Goal: Task Accomplishment & Management: Complete application form

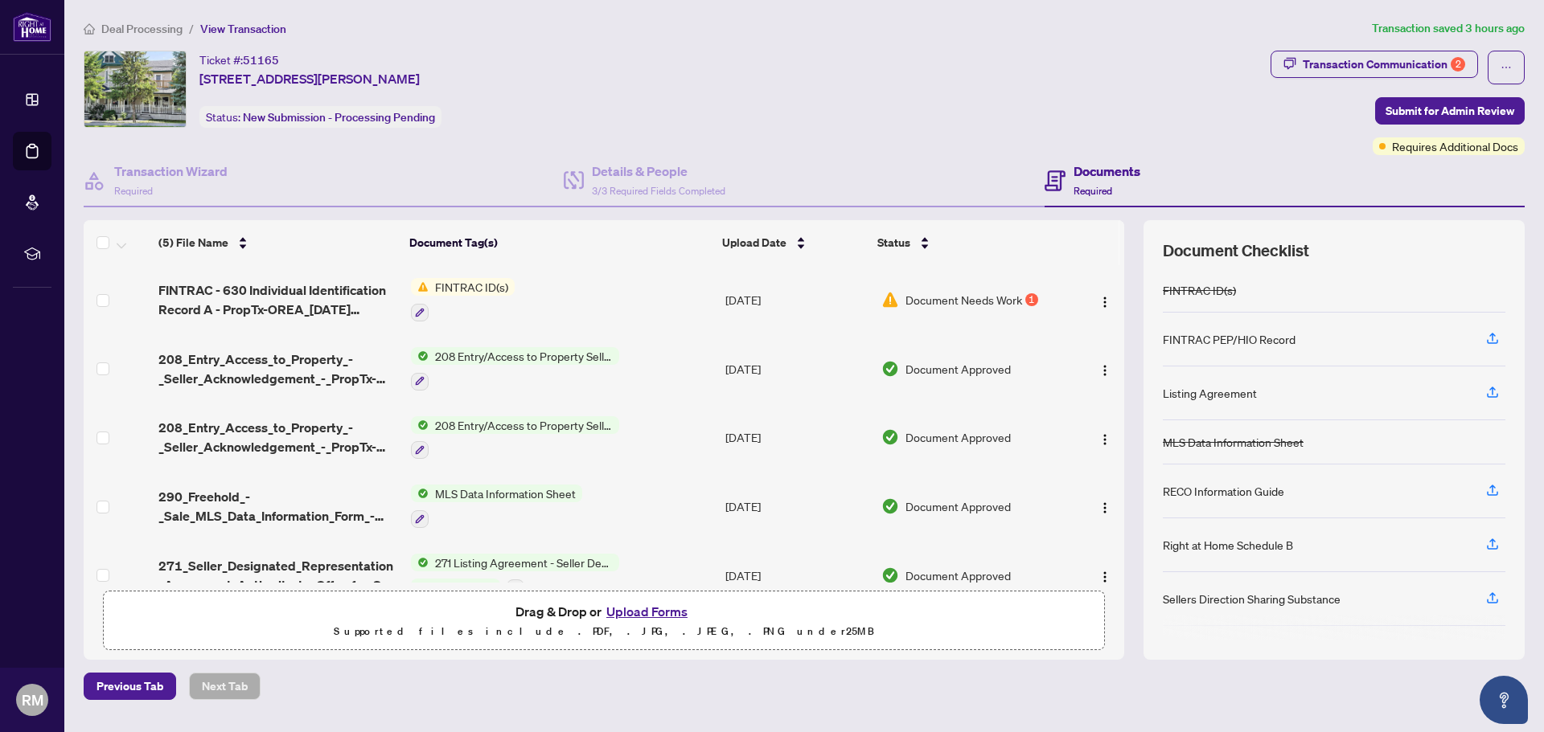
click at [933, 298] on span "Document Needs Work" at bounding box center [963, 300] width 117 height 18
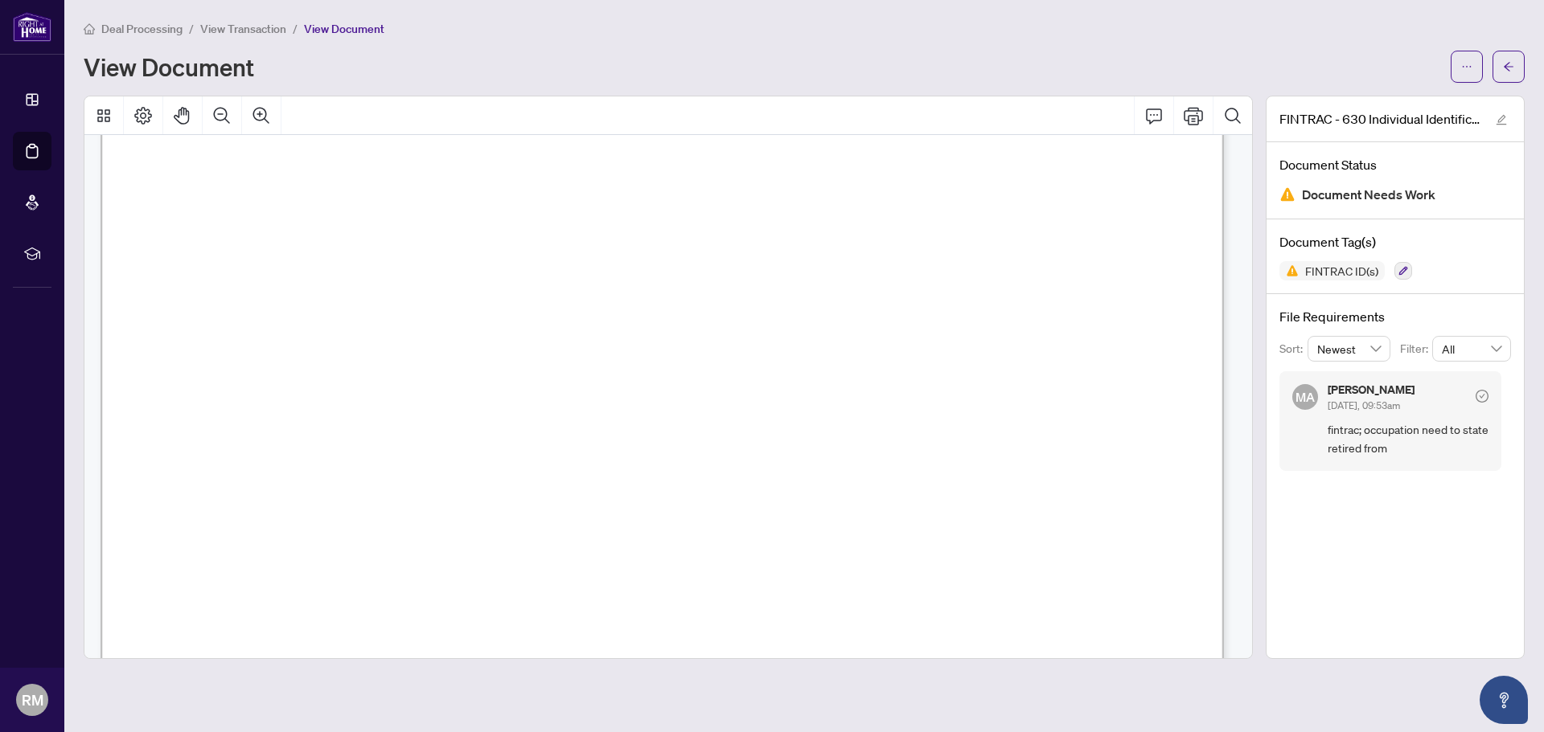
scroll to position [322, 0]
click at [616, 405] on span "Retired" at bounding box center [581, 409] width 69 height 18
click at [616, 400] on span "Retired" at bounding box center [581, 409] width 69 height 18
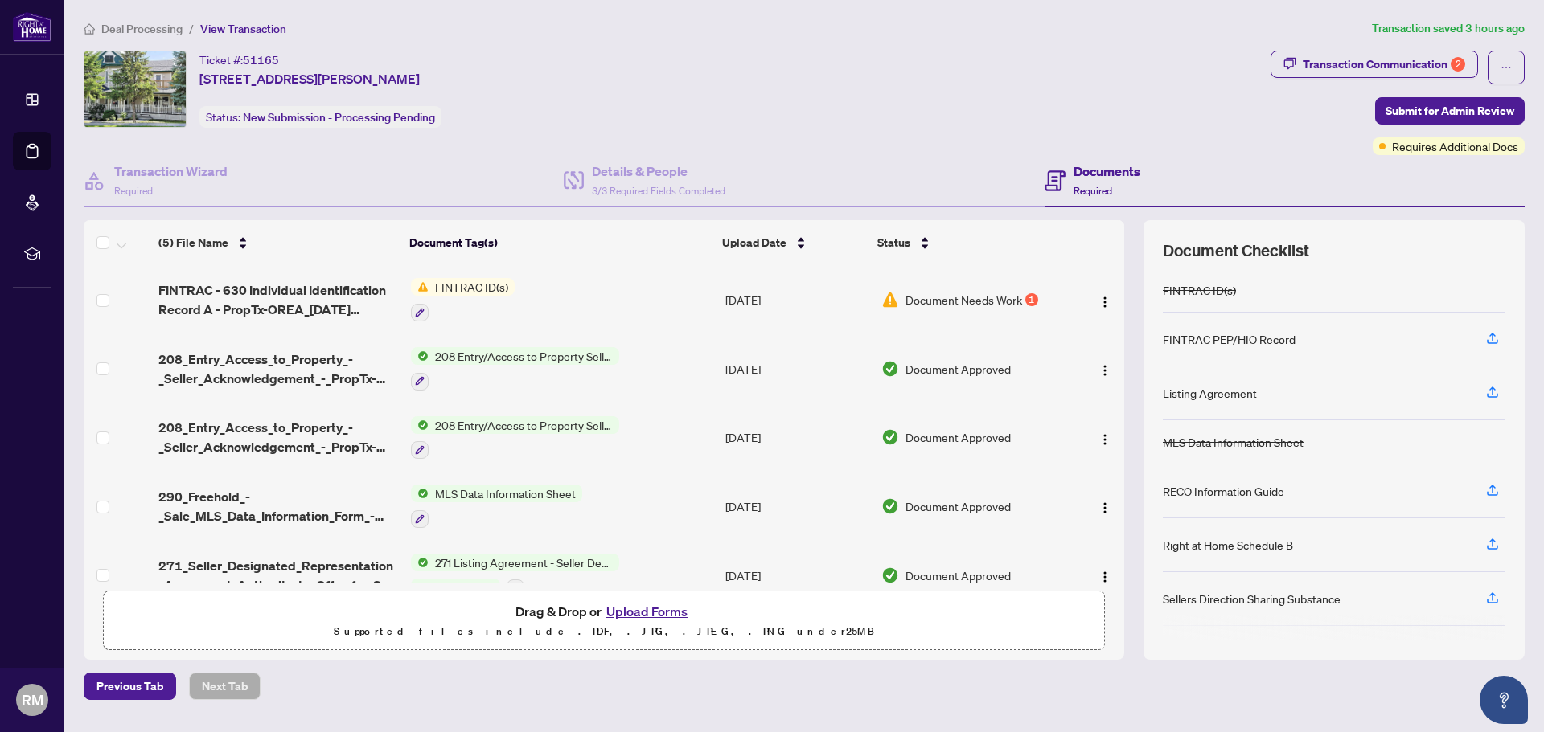
click at [631, 610] on button "Upload Forms" at bounding box center [646, 611] width 91 height 21
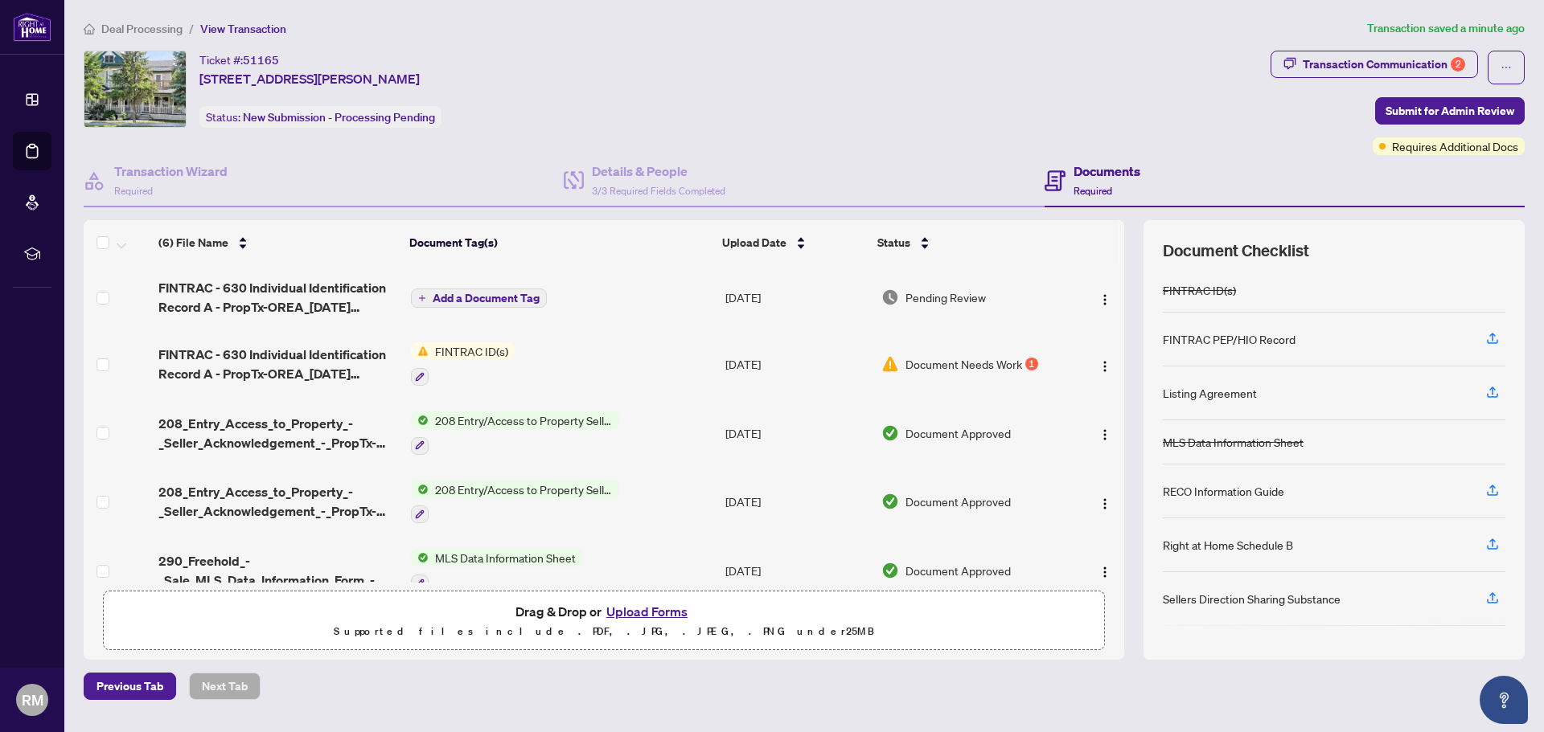
click at [654, 611] on button "Upload Forms" at bounding box center [646, 611] width 91 height 21
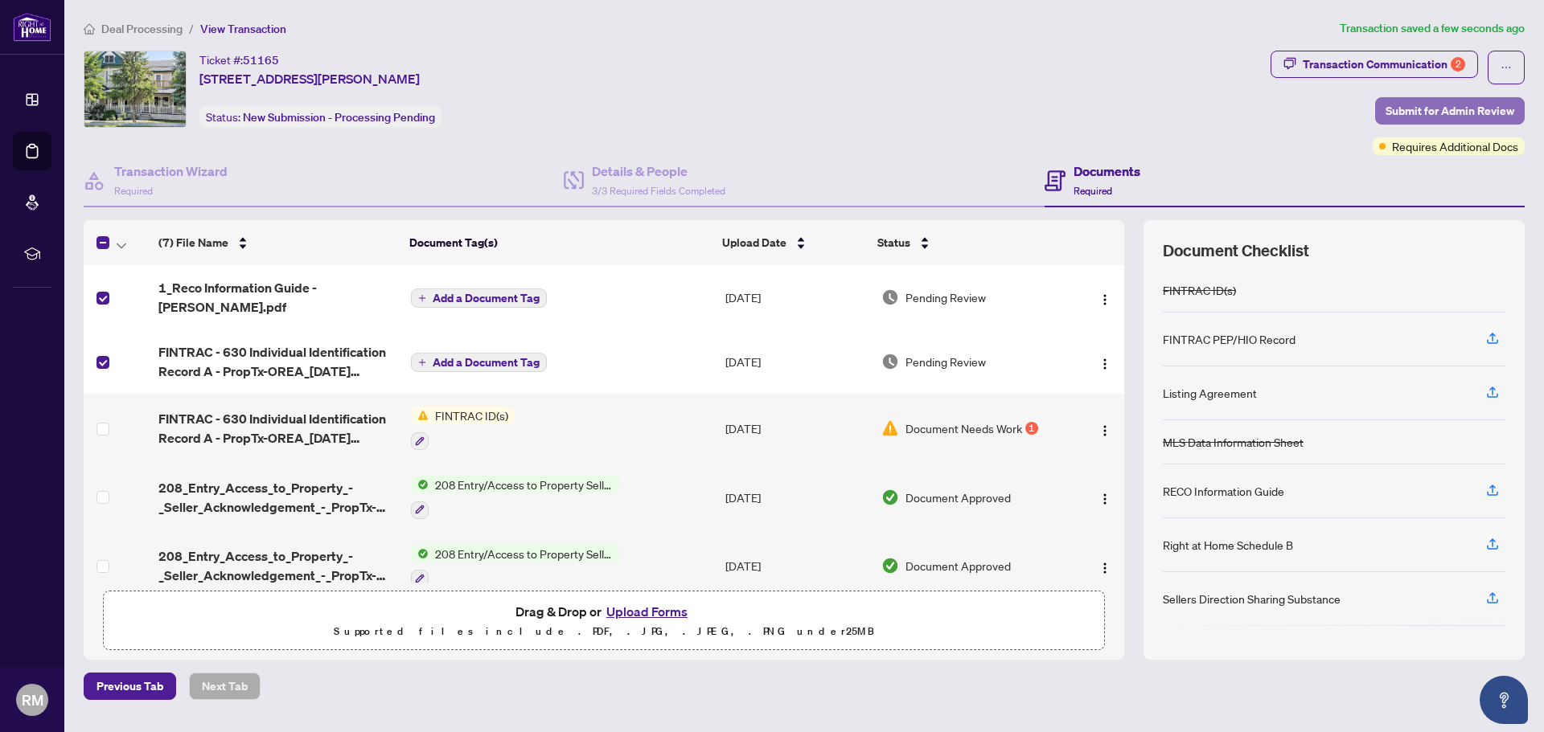
click at [1441, 110] on span "Submit for Admin Review" at bounding box center [1449, 111] width 129 height 26
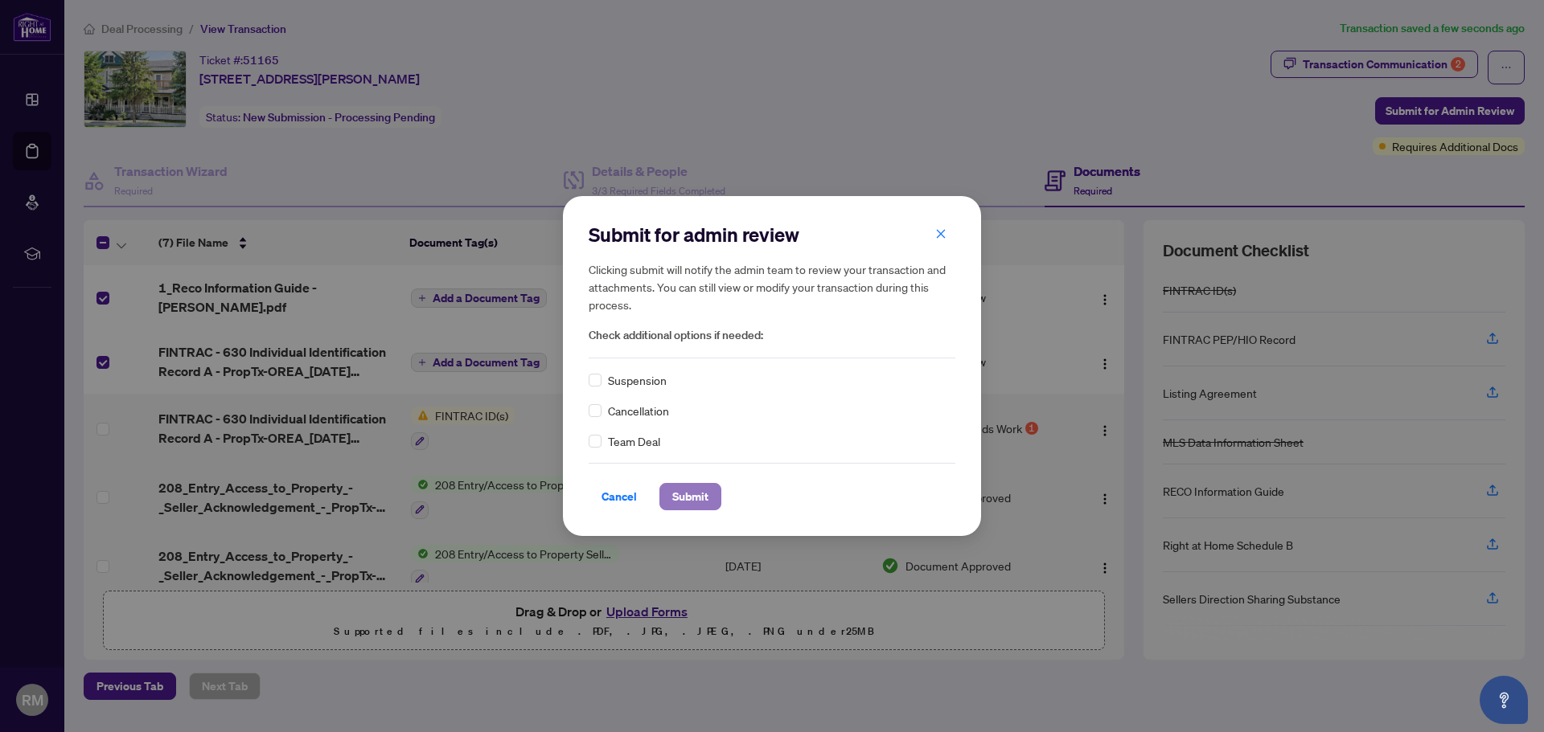
click at [699, 495] on span "Submit" at bounding box center [690, 497] width 36 height 26
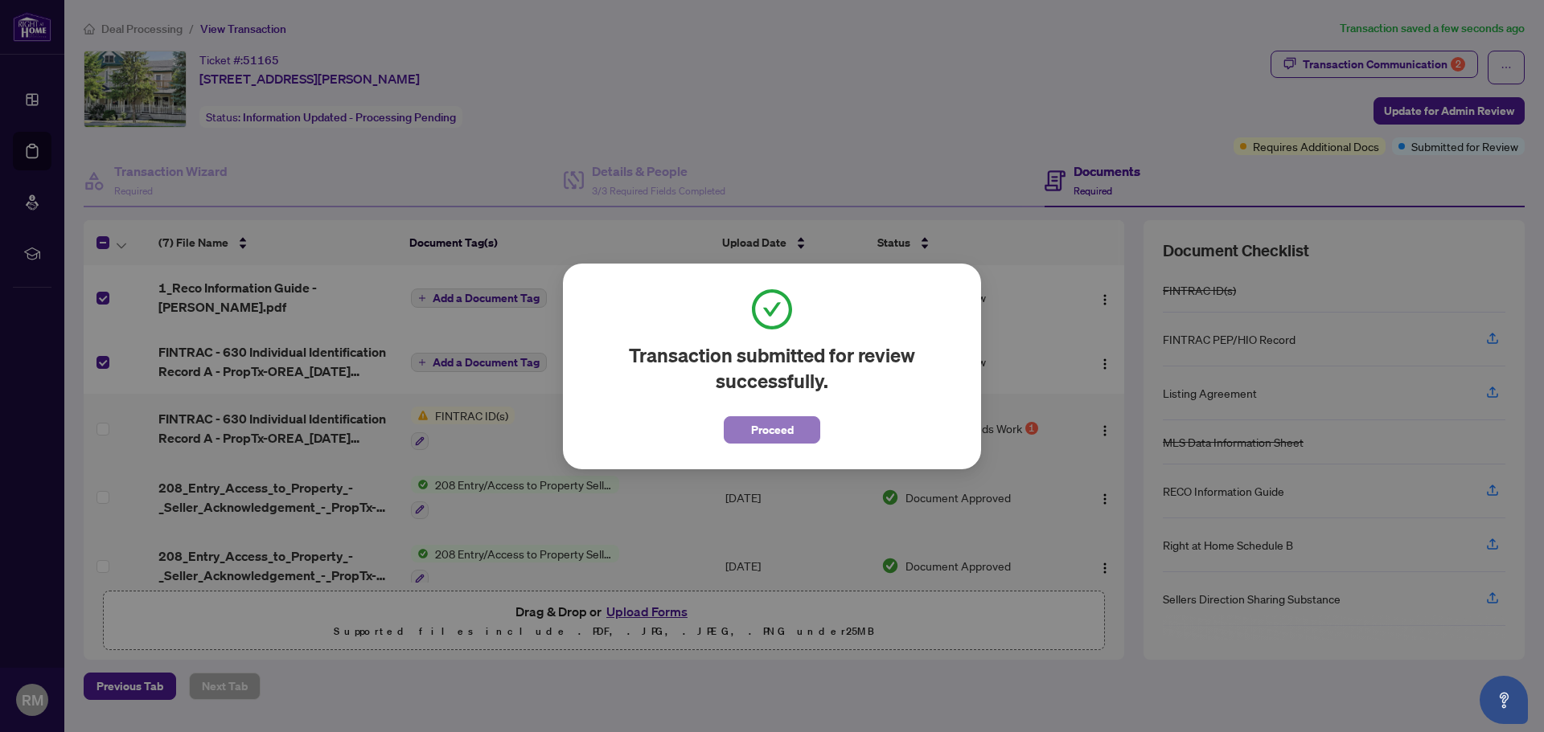
click at [782, 429] on span "Proceed" at bounding box center [772, 430] width 43 height 26
